Goal: Information Seeking & Learning: Learn about a topic

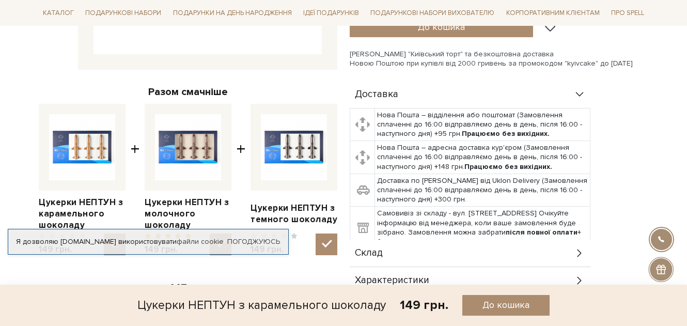
scroll to position [310, 0]
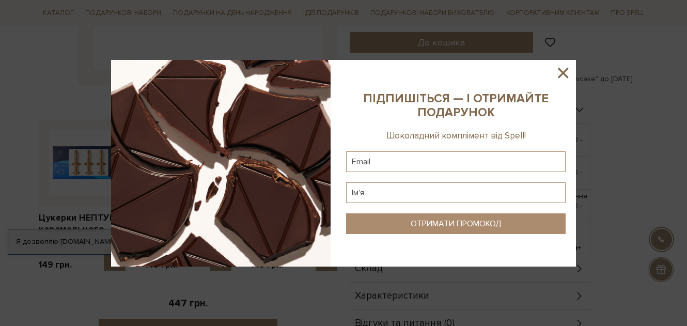
click at [203, 171] on img at bounding box center [220, 163] width 219 height 206
click at [563, 70] on icon at bounding box center [563, 73] width 18 height 18
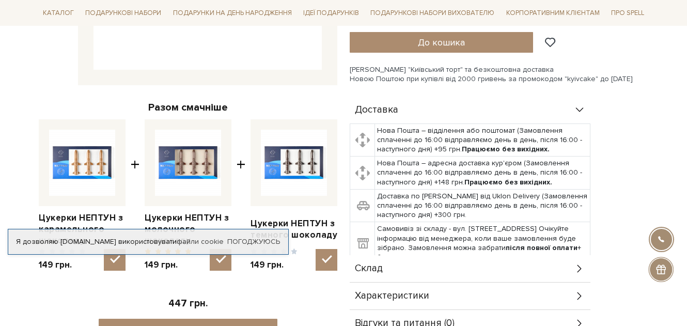
click at [173, 172] on img at bounding box center [188, 163] width 66 height 66
click at [210, 249] on input "checkbox" at bounding box center [221, 260] width 22 height 22
checkbox input "false"
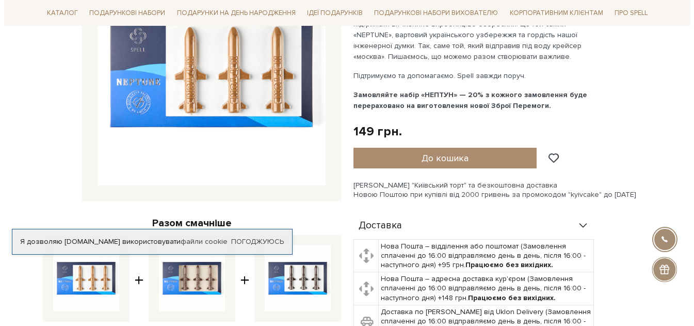
scroll to position [103, 0]
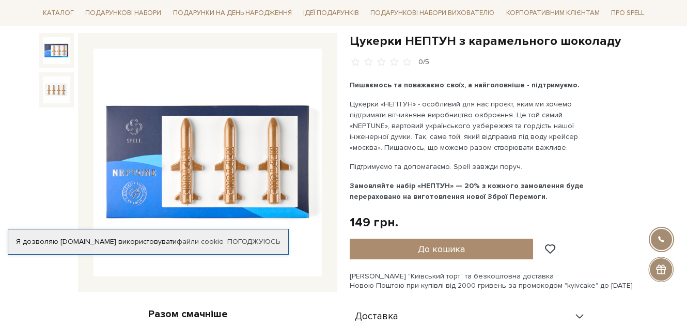
click at [248, 154] on img at bounding box center [207, 163] width 228 height 228
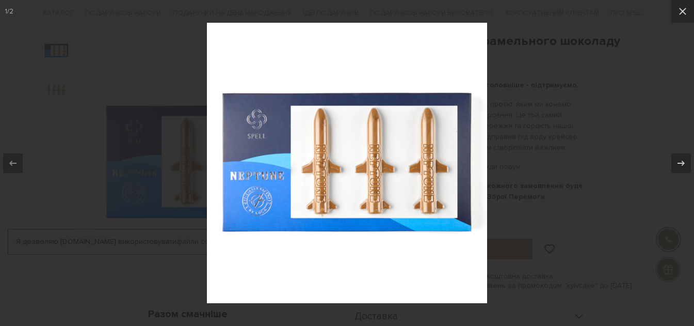
click at [556, 238] on div at bounding box center [347, 163] width 694 height 326
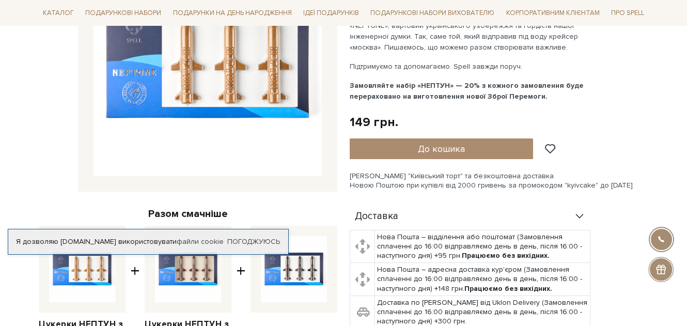
scroll to position [310, 0]
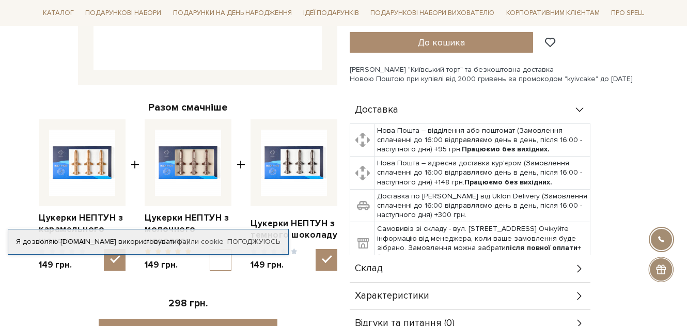
click at [299, 162] on img at bounding box center [294, 163] width 66 height 66
click at [315, 249] on input "checkbox" at bounding box center [326, 260] width 22 height 22
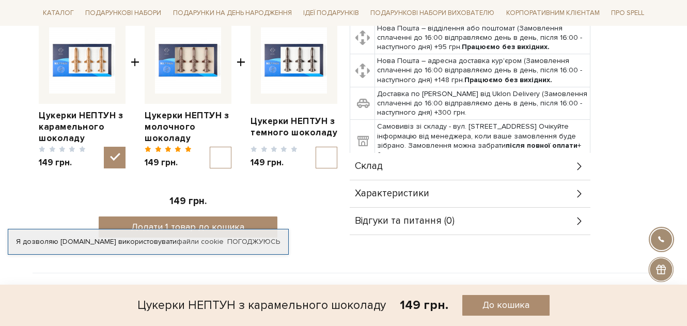
scroll to position [361, 0]
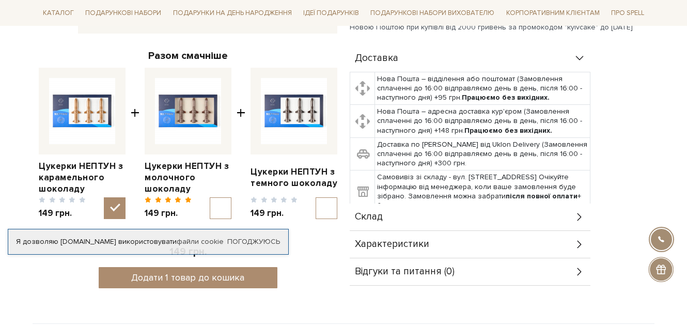
click at [293, 107] on img at bounding box center [294, 111] width 66 height 66
click at [315, 197] on input "checkbox" at bounding box center [326, 208] width 22 height 22
checkbox input "true"
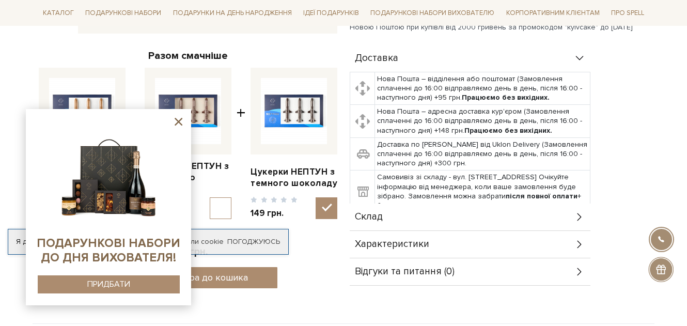
click at [318, 296] on div "Цукерки НЕПТУН з карамельного шоколаду 0/5 Разом смачніше Цукерки НЕПТУН з кара…" at bounding box center [188, 36] width 311 height 523
click at [179, 118] on icon at bounding box center [178, 121] width 13 height 13
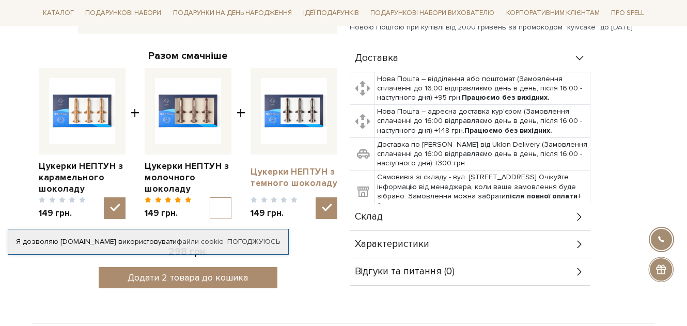
click at [285, 181] on link "Цукерки НЕПТУН з темного шоколаду" at bounding box center [293, 177] width 87 height 23
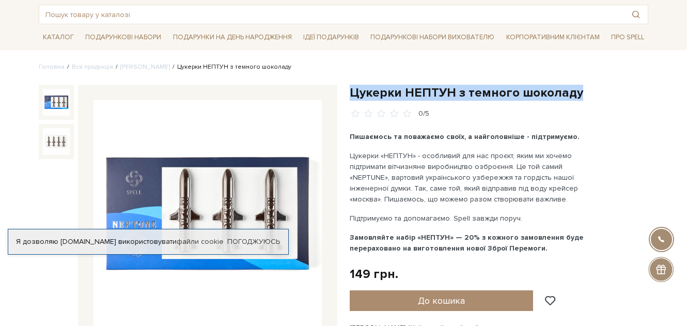
drag, startPoint x: 352, startPoint y: 92, endPoint x: 573, endPoint y: 100, distance: 221.6
click at [573, 100] on h1 "Цукерки НЕПТУН з темного шоколаду" at bounding box center [498, 93] width 298 height 16
copy h1 "Цукерки НЕПТУН з темного шоколаду"
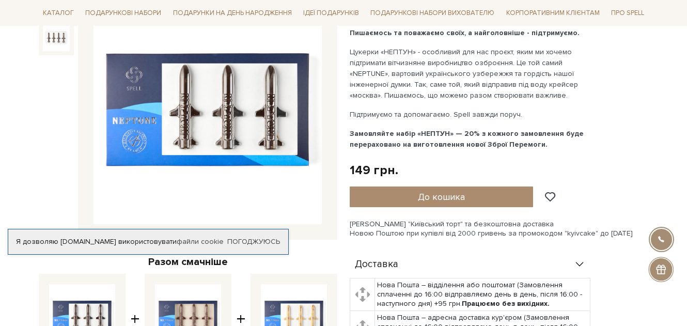
scroll to position [155, 0]
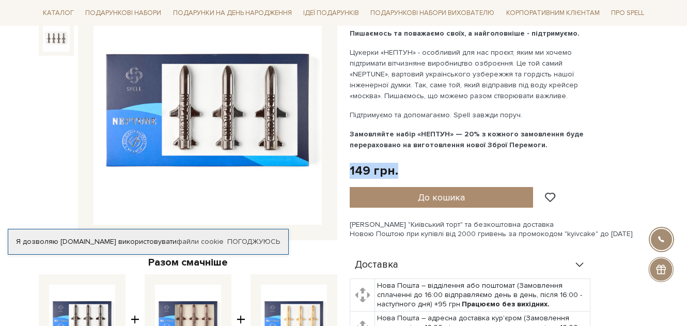
drag, startPoint x: 351, startPoint y: 169, endPoint x: 399, endPoint y: 177, distance: 48.6
click at [399, 177] on div "149 грн. Оплата частинами:" at bounding box center [498, 171] width 298 height 16
click at [371, 174] on div "149 грн." at bounding box center [373, 171] width 49 height 16
drag, startPoint x: 349, startPoint y: 170, endPoint x: 392, endPoint y: 171, distance: 42.3
click at [392, 171] on div "149 грн." at bounding box center [373, 171] width 49 height 16
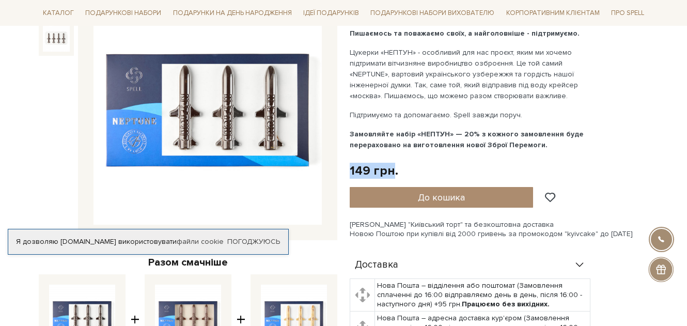
copy div "149 грн"
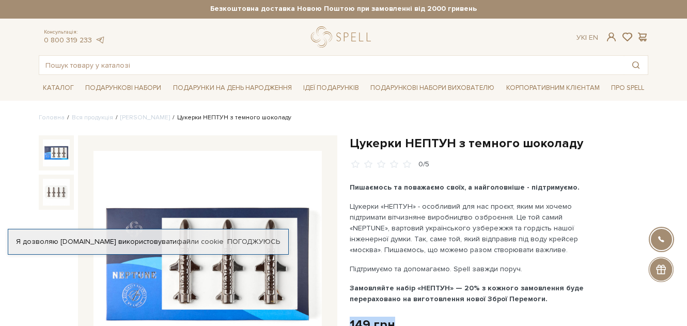
scroll to position [0, 0]
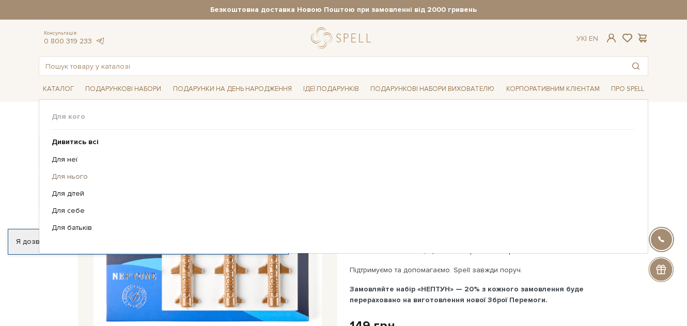
click at [87, 174] on link "Для нього" at bounding box center [340, 176] width 576 height 9
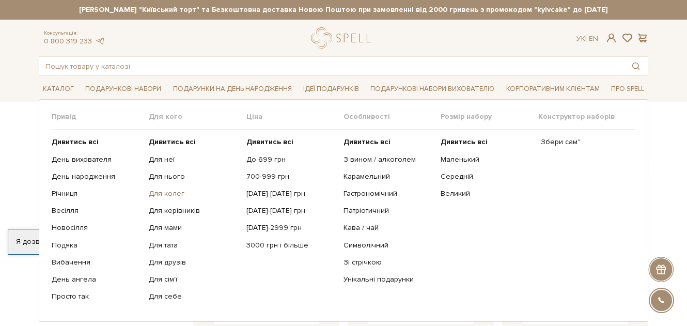
click at [161, 192] on link "Для колег" at bounding box center [193, 193] width 89 height 9
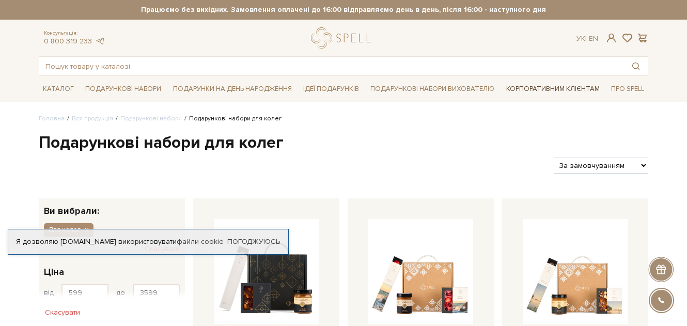
click at [543, 90] on link "Корпоративним клієнтам" at bounding box center [553, 89] width 102 height 18
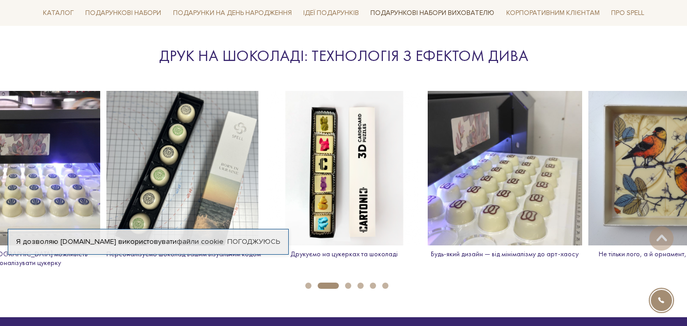
scroll to position [1497, 0]
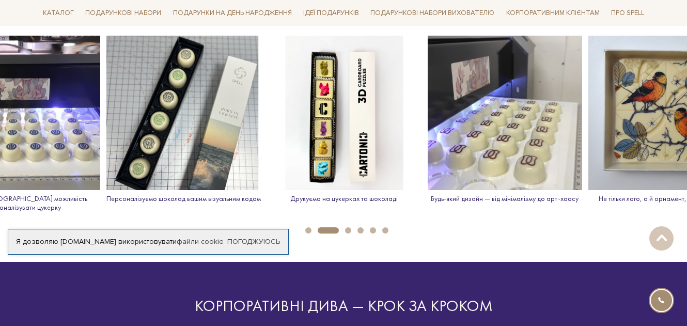
click at [375, 151] on img at bounding box center [344, 113] width 154 height 154
click at [322, 199] on p "Друкуємо на цукерках та шоколаді" at bounding box center [344, 198] width 154 height 9
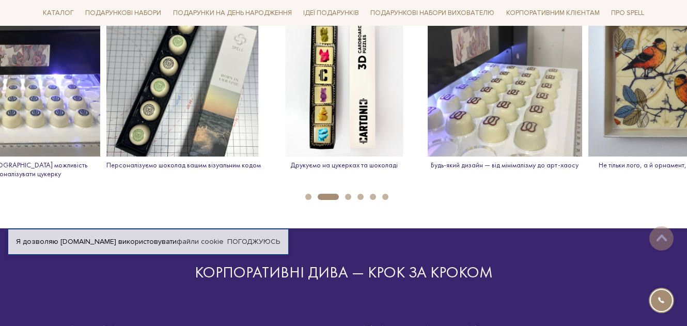
scroll to position [1600, 0]
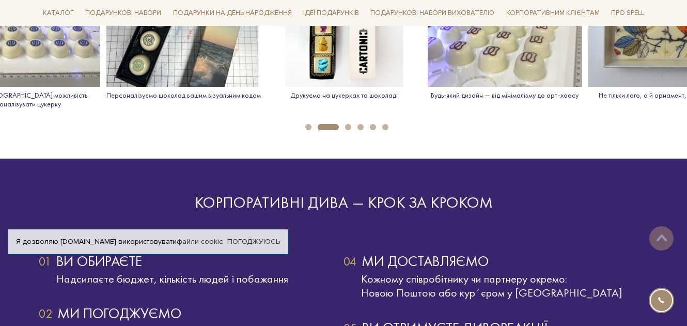
click at [306, 127] on button "1" at bounding box center [308, 127] width 6 height 6
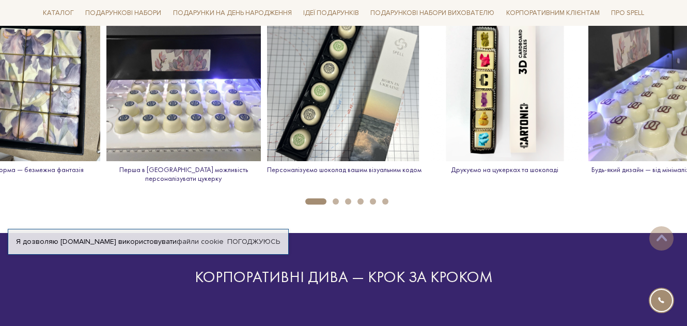
scroll to position [1497, 0]
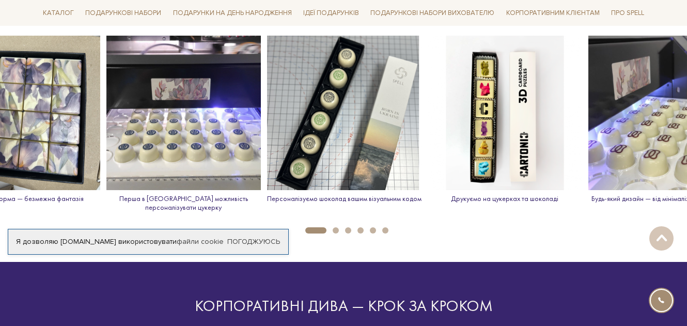
click at [494, 158] on img at bounding box center [504, 113] width 154 height 154
click at [516, 200] on p "Друкуємо на цукерках та шоколаді" at bounding box center [504, 198] width 154 height 9
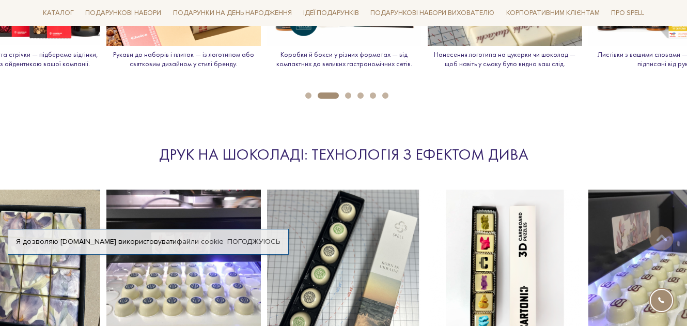
scroll to position [1394, 0]
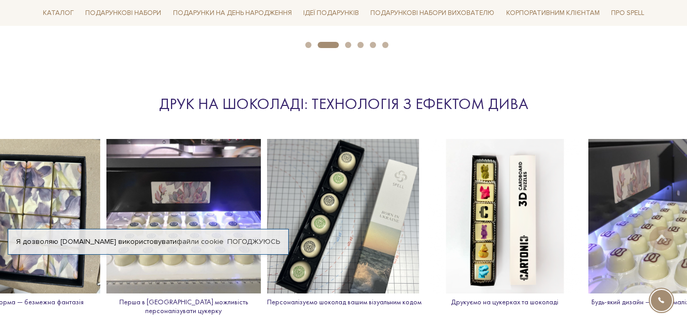
click at [512, 184] on img at bounding box center [504, 216] width 154 height 154
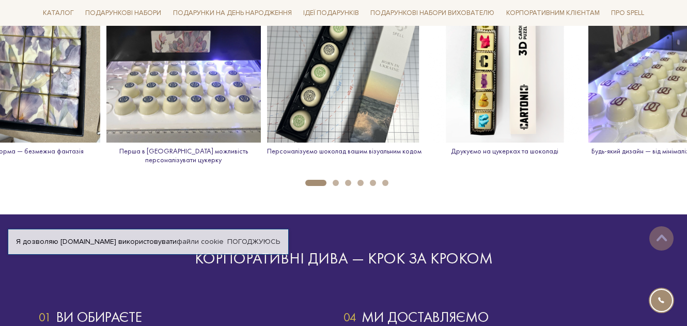
scroll to position [1549, 0]
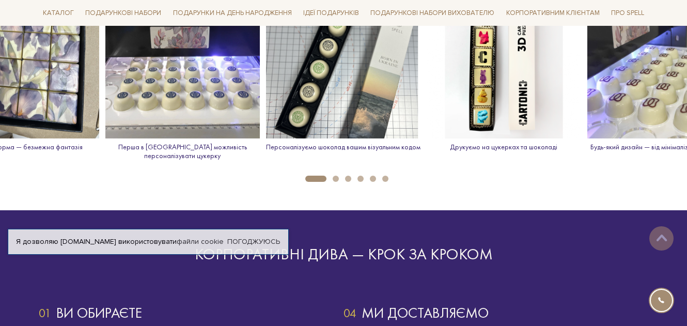
drag, startPoint x: 512, startPoint y: 116, endPoint x: 384, endPoint y: 122, distance: 128.2
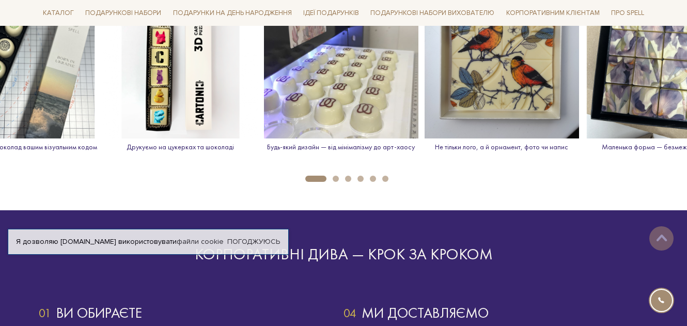
drag, startPoint x: 639, startPoint y: 103, endPoint x: 312, endPoint y: 102, distance: 326.8
click at [312, 102] on img at bounding box center [341, 61] width 154 height 154
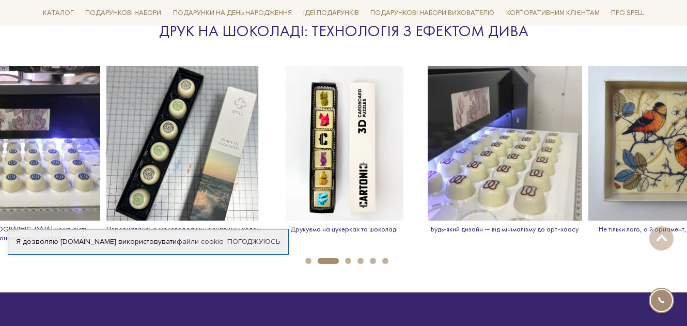
scroll to position [1394, 0]
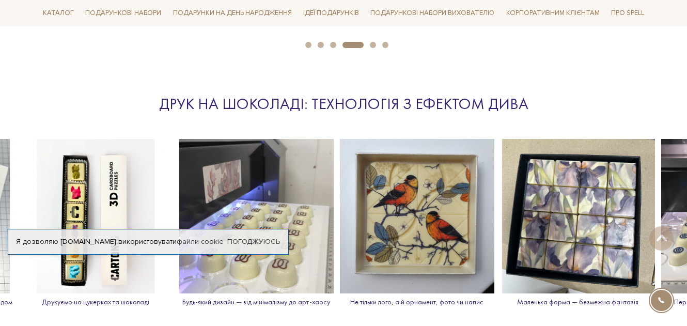
drag, startPoint x: 425, startPoint y: 177, endPoint x: 267, endPoint y: 139, distance: 162.3
click at [268, 139] on img at bounding box center [256, 216] width 154 height 154
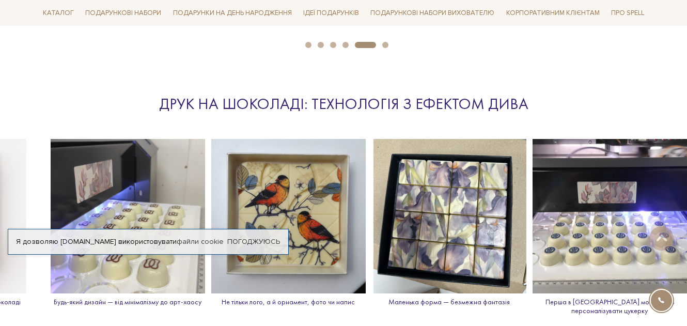
drag, startPoint x: 495, startPoint y: 211, endPoint x: 262, endPoint y: 173, distance: 235.4
click at [265, 173] on img at bounding box center [288, 216] width 154 height 154
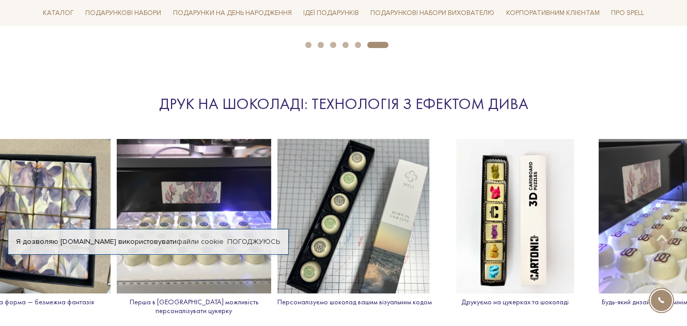
drag, startPoint x: 516, startPoint y: 209, endPoint x: 44, endPoint y: 137, distance: 477.3
click at [49, 139] on img at bounding box center [33, 216] width 154 height 154
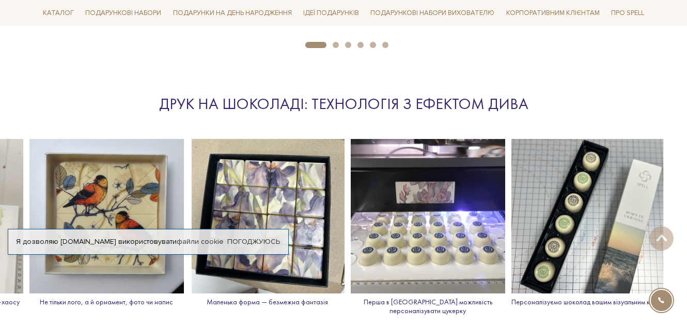
drag, startPoint x: 460, startPoint y: 186, endPoint x: 108, endPoint y: 137, distance: 355.5
click at [351, 139] on img at bounding box center [428, 216] width 154 height 154
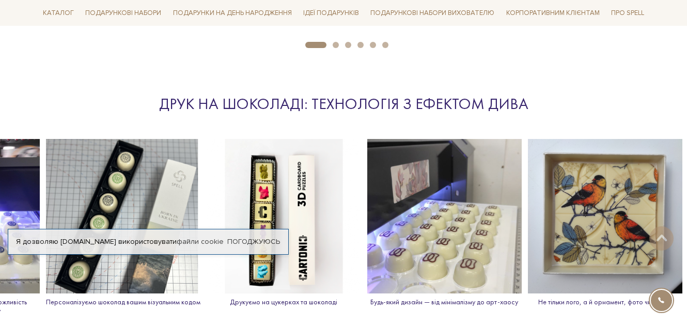
drag, startPoint x: 658, startPoint y: 223, endPoint x: 180, endPoint y: 176, distance: 479.8
click at [206, 179] on img at bounding box center [283, 216] width 154 height 154
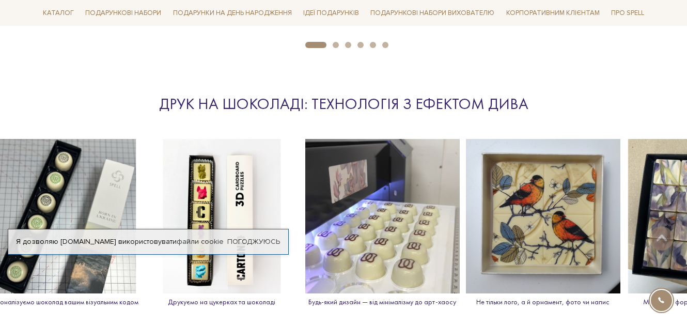
drag, startPoint x: 224, startPoint y: 171, endPoint x: 119, endPoint y: 152, distance: 107.1
click at [167, 161] on img at bounding box center [222, 216] width 154 height 154
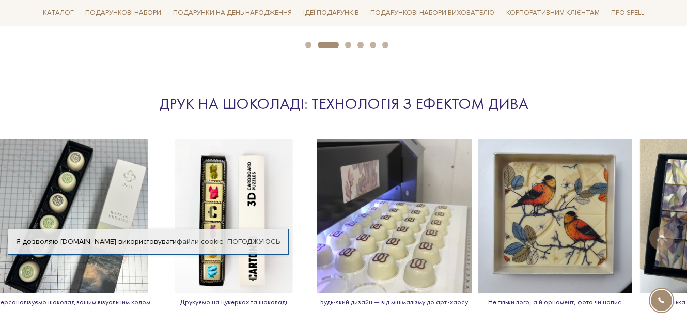
drag, startPoint x: 530, startPoint y: 183, endPoint x: 410, endPoint y: 165, distance: 121.0
click at [411, 166] on img at bounding box center [394, 216] width 154 height 154
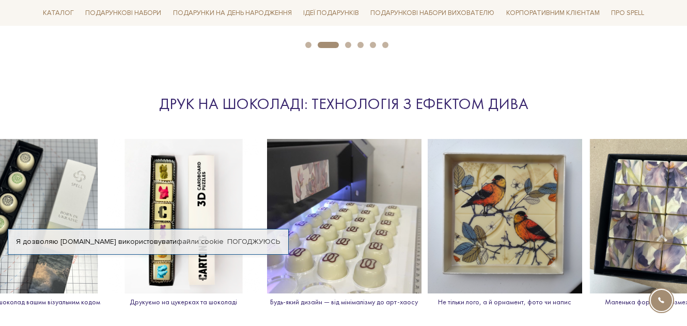
click at [427, 165] on img at bounding box center [504, 216] width 154 height 154
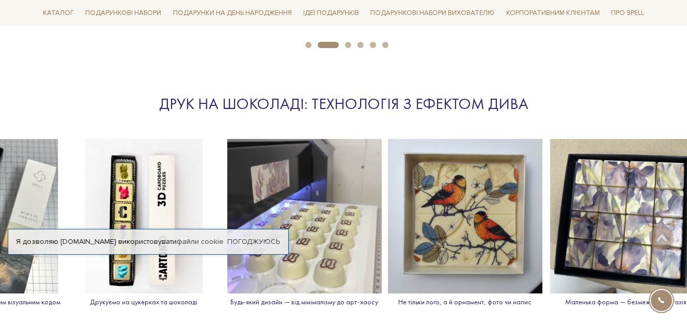
drag, startPoint x: 645, startPoint y: 197, endPoint x: 239, endPoint y: 151, distance: 408.9
click at [548, 162] on img at bounding box center [625, 216] width 154 height 154
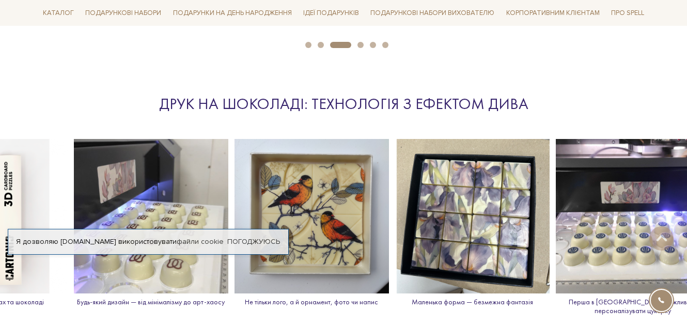
drag, startPoint x: 572, startPoint y: 209, endPoint x: 273, endPoint y: 164, distance: 302.3
click at [285, 167] on div "Будь-який дизайн — від мінімалізму до арт-хаосу Не тільки лого, а й орнамент, ф…" at bounding box center [391, 231] width 2569 height 185
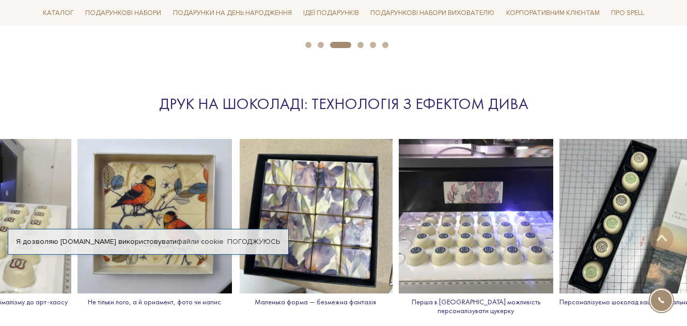
drag, startPoint x: 555, startPoint y: 205, endPoint x: 333, endPoint y: 191, distance: 222.9
click at [362, 198] on div "Будь-який дизайн — від мінімалізму до арт-хаосу Не тільки лого, а й орнамент, ф…" at bounding box center [235, 231] width 2569 height 185
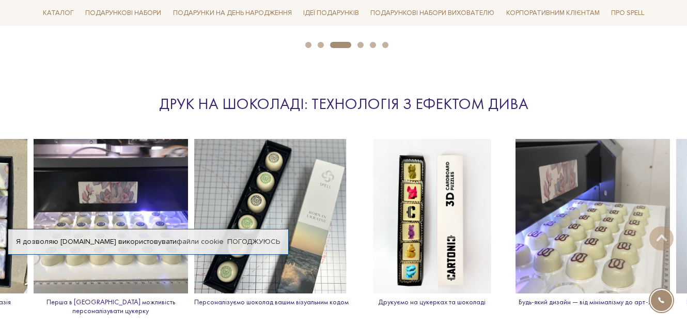
drag, startPoint x: 131, startPoint y: 164, endPoint x: -9, endPoint y: 135, distance: 143.0
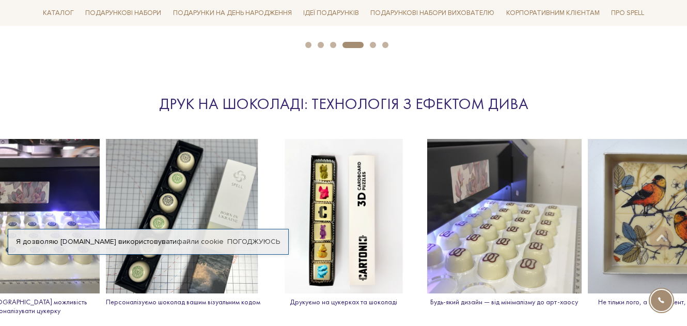
drag, startPoint x: 568, startPoint y: 202, endPoint x: 217, endPoint y: 172, distance: 352.3
click at [266, 173] on img at bounding box center [343, 216] width 154 height 154
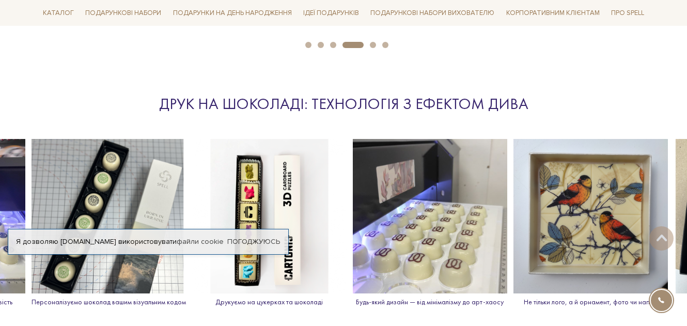
drag, startPoint x: 528, startPoint y: 216, endPoint x: 248, endPoint y: 194, distance: 280.7
click at [353, 197] on img at bounding box center [430, 216] width 154 height 154
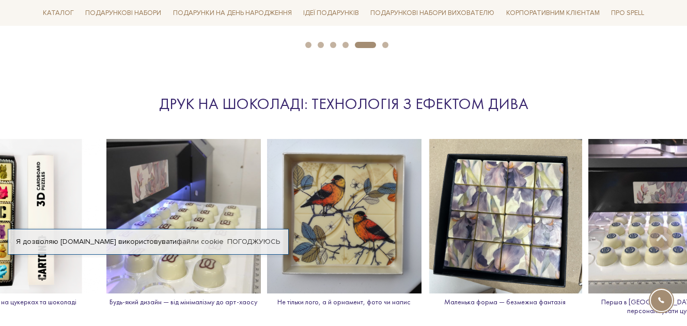
drag, startPoint x: 588, startPoint y: 252, endPoint x: -9, endPoint y: 136, distance: 609.1
drag, startPoint x: 95, startPoint y: 137, endPoint x: 338, endPoint y: 168, distance: 245.2
click at [337, 166] on section "Друк на шоколаді: технологія з ефектом дива Будь-який дизайн — від мінімалізму …" at bounding box center [343, 192] width 687 height 264
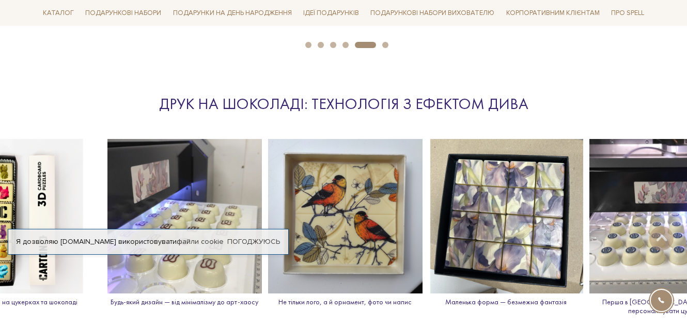
drag, startPoint x: 343, startPoint y: 169, endPoint x: 543, endPoint y: 181, distance: 200.1
click at [494, 182] on div "Будь-який дизайн — від мінімалізму до арт-хаосу Не тільки лого, а й орнамент, ф…" at bounding box center [425, 231] width 2569 height 185
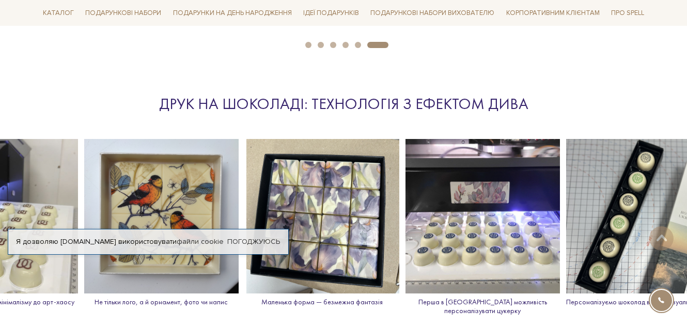
drag, startPoint x: 500, startPoint y: 182, endPoint x: 341, endPoint y: 156, distance: 161.1
click at [351, 157] on img at bounding box center [322, 216] width 154 height 154
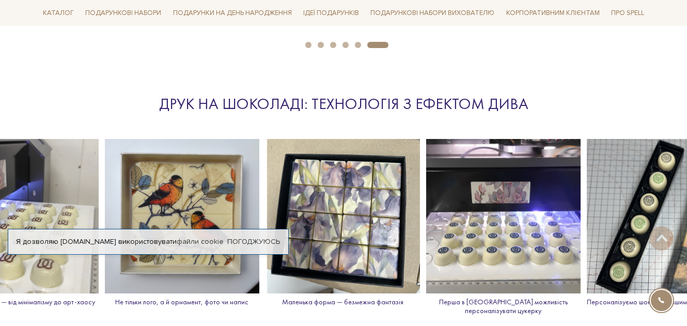
drag, startPoint x: 617, startPoint y: 190, endPoint x: 217, endPoint y: 196, distance: 400.6
click at [216, 196] on div "Будь-який дизайн — від мінімалізму до арт-хаосу Не тільки лого, а й орнамент, ф…" at bounding box center [262, 231] width 2569 height 185
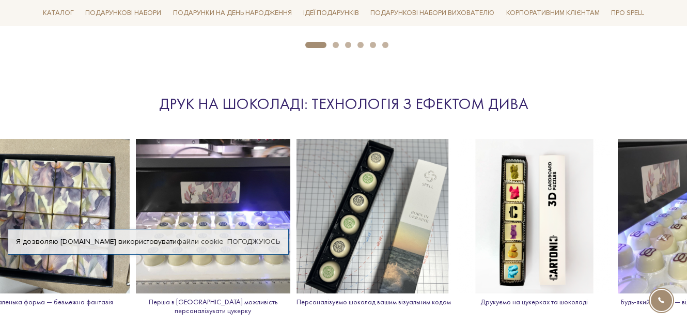
drag, startPoint x: 279, startPoint y: 198, endPoint x: 57, endPoint y: 171, distance: 223.6
click at [136, 171] on img at bounding box center [213, 216] width 154 height 154
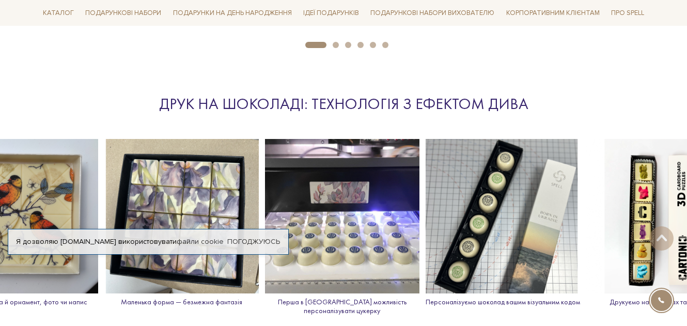
drag, startPoint x: 554, startPoint y: 200, endPoint x: 195, endPoint y: 184, distance: 359.6
click at [210, 184] on div "Будь-який дизайн — від мінімалізму до арт-хаосу Не тільки лого, а й орнамент, ф…" at bounding box center [101, 231] width 2569 height 185
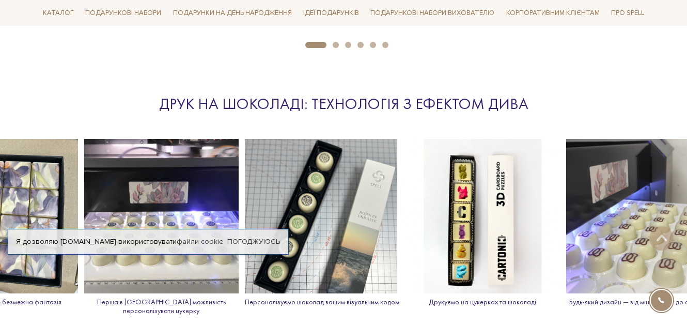
drag, startPoint x: 490, startPoint y: 194, endPoint x: 37, endPoint y: 159, distance: 454.6
click at [405, 160] on img at bounding box center [482, 216] width 154 height 154
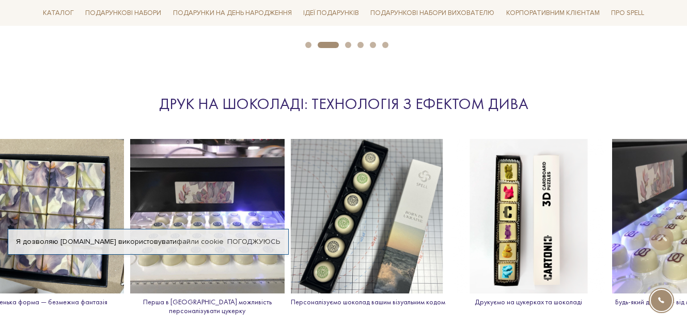
drag, startPoint x: 184, startPoint y: 197, endPoint x: 548, endPoint y: 194, distance: 364.0
click at [284, 194] on img at bounding box center [207, 216] width 154 height 154
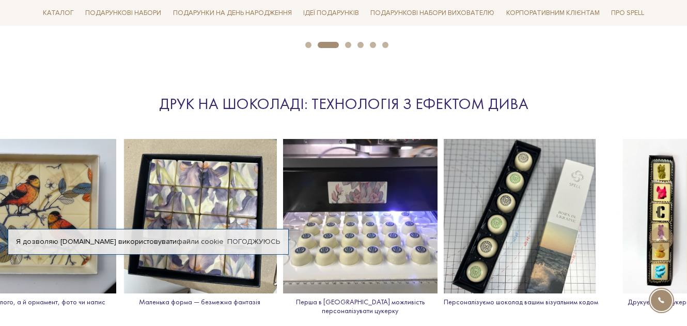
drag, startPoint x: 244, startPoint y: 164, endPoint x: 682, endPoint y: 157, distance: 437.8
click at [277, 170] on img at bounding box center [199, 216] width 154 height 154
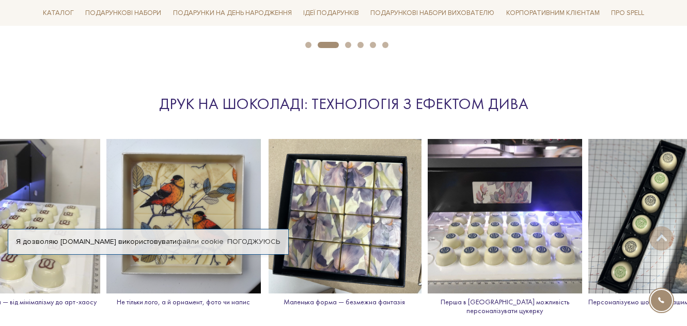
drag, startPoint x: 133, startPoint y: 135, endPoint x: 482, endPoint y: 157, distance: 350.2
click at [505, 161] on section "Друк на шоколаді: технологія з ефектом дива Будь-який дизайн — від мінімалізму …" at bounding box center [343, 192] width 687 height 264
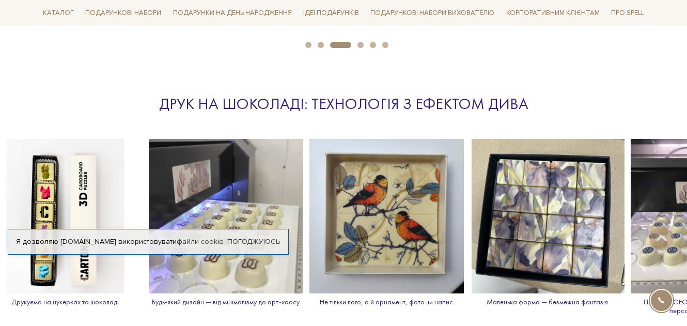
drag, startPoint x: 381, startPoint y: 182, endPoint x: 630, endPoint y: 164, distance: 249.4
click at [578, 174] on img at bounding box center [547, 216] width 154 height 154
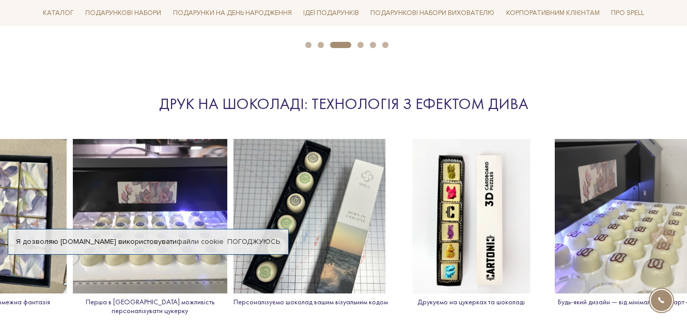
drag, startPoint x: 72, startPoint y: 171, endPoint x: 535, endPoint y: 186, distance: 463.8
click at [534, 185] on img at bounding box center [471, 216] width 154 height 154
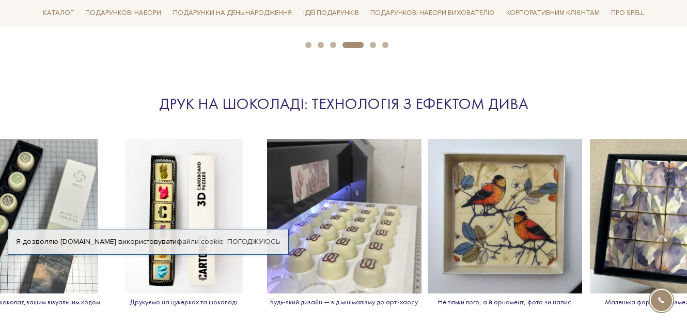
scroll to position [1291, 0]
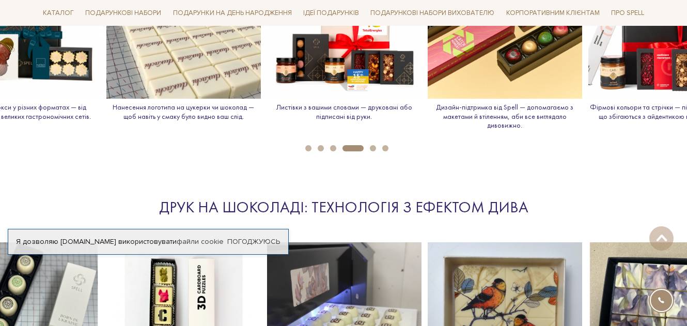
click at [427, 205] on div "Друк на шоколаді: технологія з ефектом дива" at bounding box center [343, 207] width 475 height 20
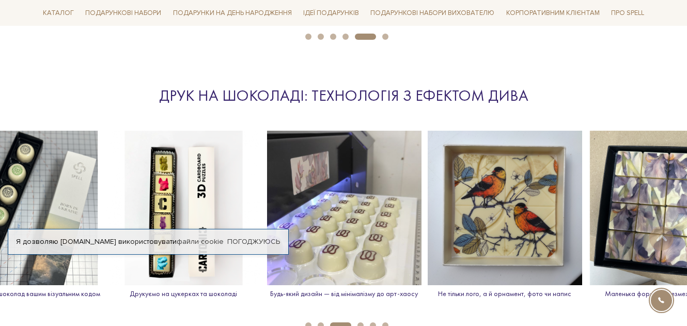
scroll to position [1445, 0]
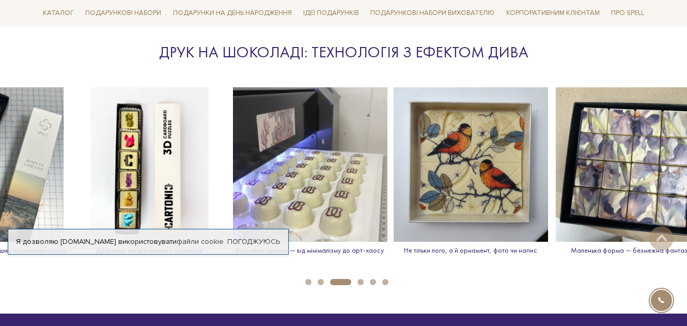
drag, startPoint x: 501, startPoint y: 168, endPoint x: 196, endPoint y: 173, distance: 305.6
click at [393, 174] on img at bounding box center [470, 164] width 154 height 154
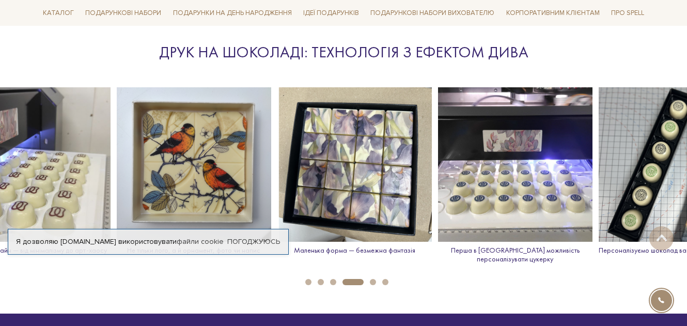
drag, startPoint x: 489, startPoint y: 194, endPoint x: 176, endPoint y: 198, distance: 313.9
click at [438, 194] on img at bounding box center [515, 164] width 154 height 154
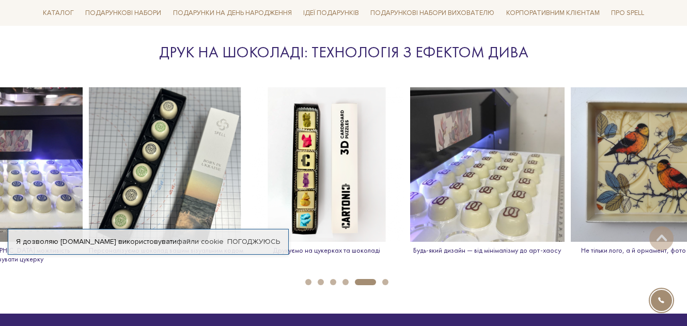
drag
click at [151, 149] on img at bounding box center [166, 164] width 154 height 154
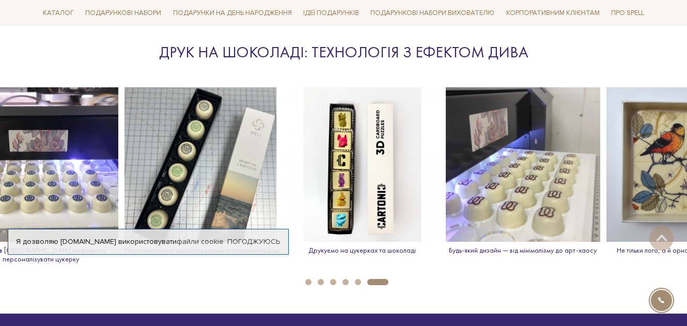
click at [310, 148] on img at bounding box center [362, 164] width 154 height 154
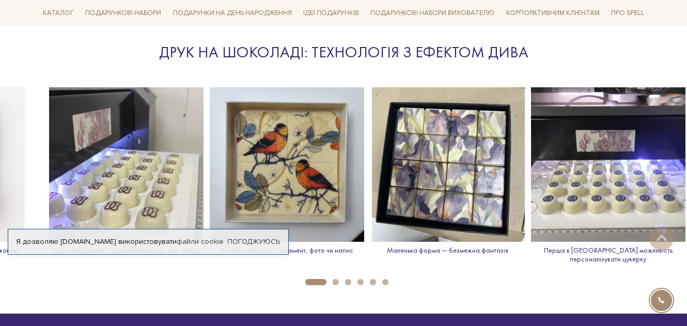
click at [101, 132] on img at bounding box center [126, 164] width 154 height 154
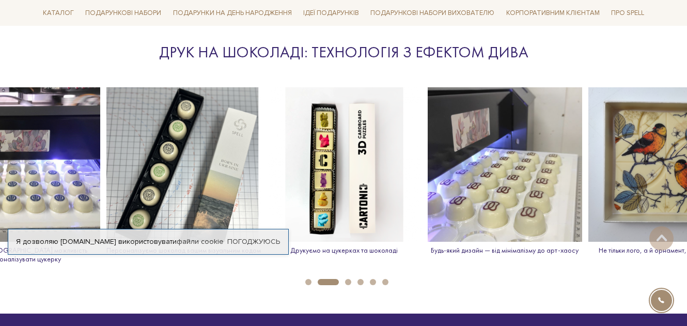
click at [361, 248] on p "Друкуємо на цукерках та шоколаді" at bounding box center [344, 250] width 154 height 9
click at [360, 248] on p "Друкуємо на цукерках та шоколаді" at bounding box center [344, 250] width 154 height 9
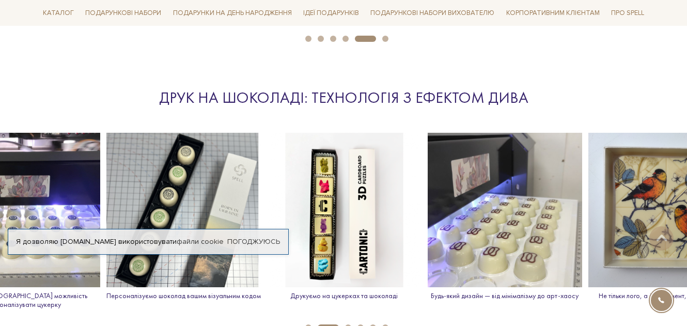
scroll to position [1394, 0]
